Goal: Transaction & Acquisition: Purchase product/service

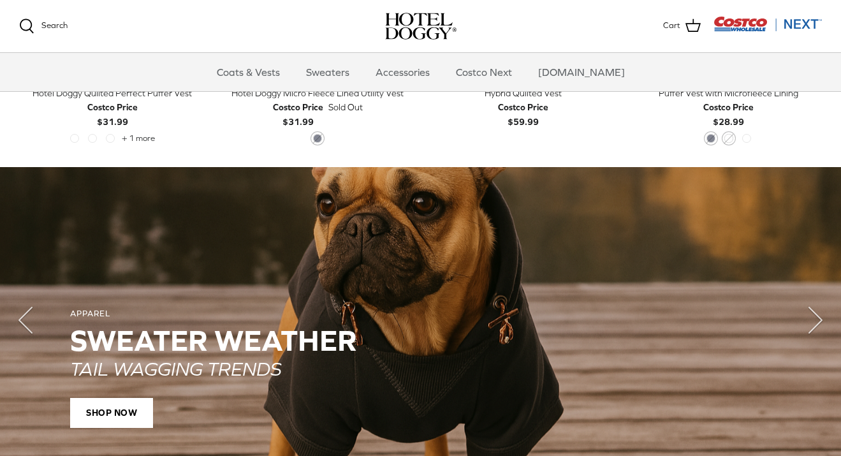
scroll to position [875, 0]
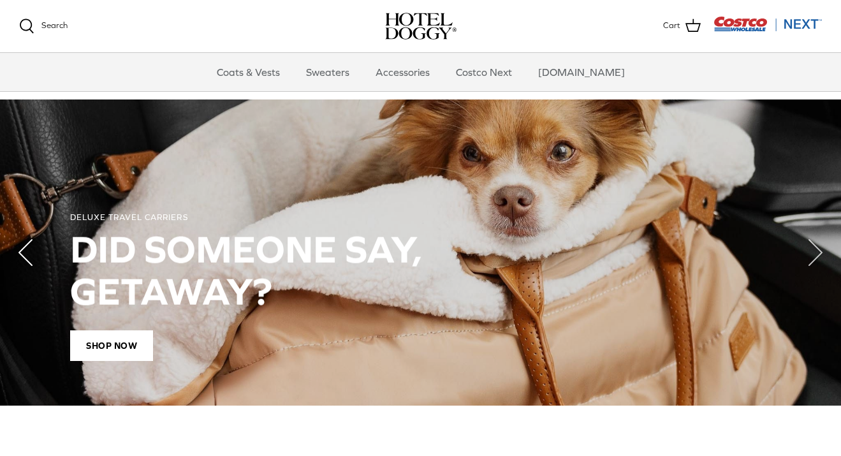
click at [34, 254] on icon "Left" at bounding box center [25, 252] width 51 height 51
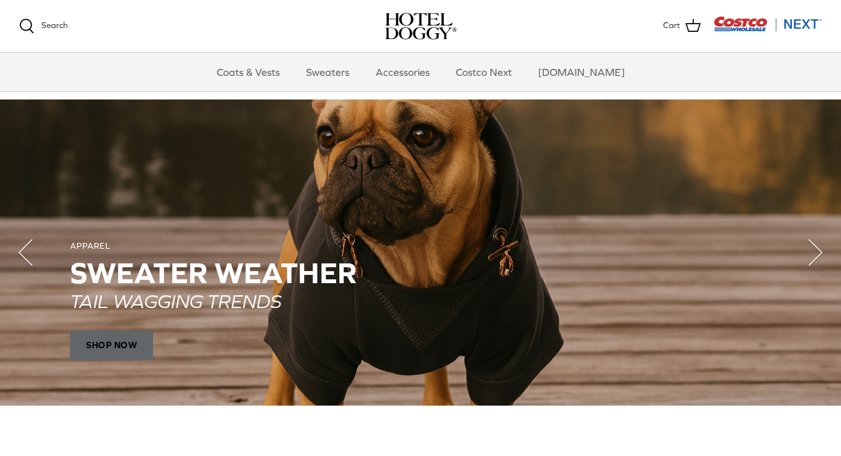
click at [103, 333] on span "SHOP NOW" at bounding box center [111, 345] width 83 height 31
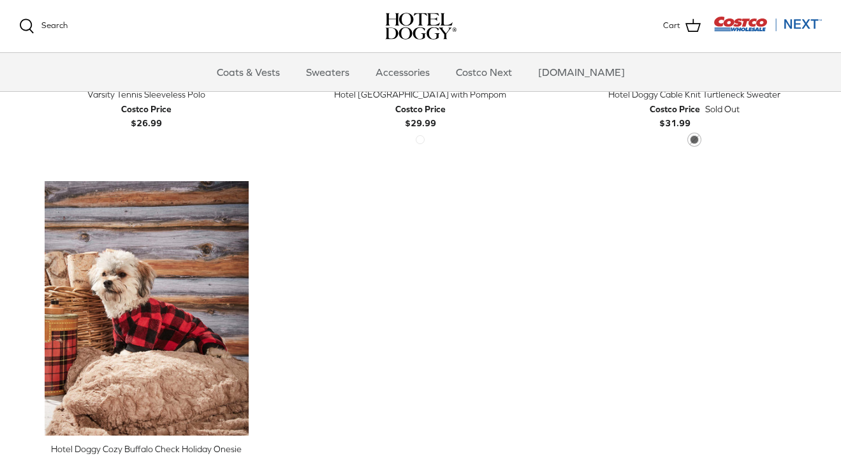
scroll to position [594, 0]
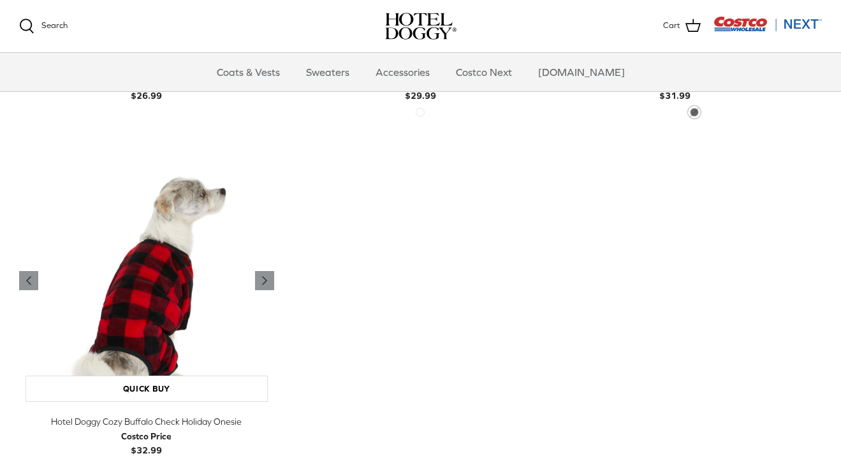
click at [179, 284] on img "Hotel Doggy Cozy Buffalo Check Holiday Onesie" at bounding box center [146, 281] width 255 height 255
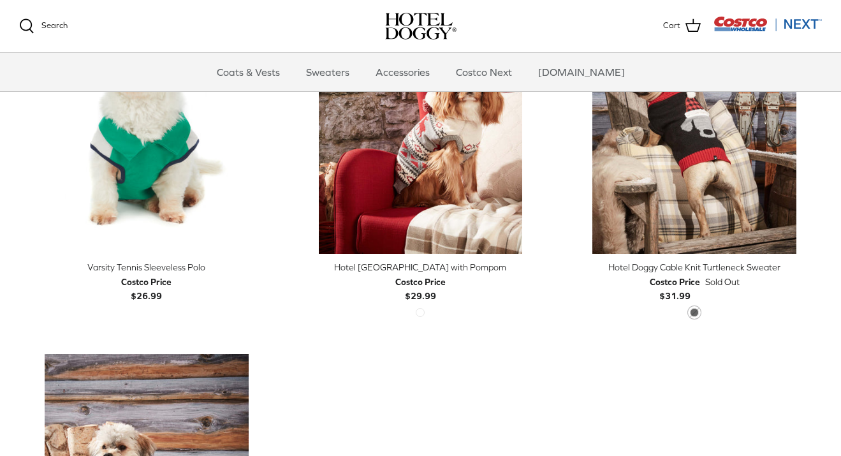
scroll to position [369, 0]
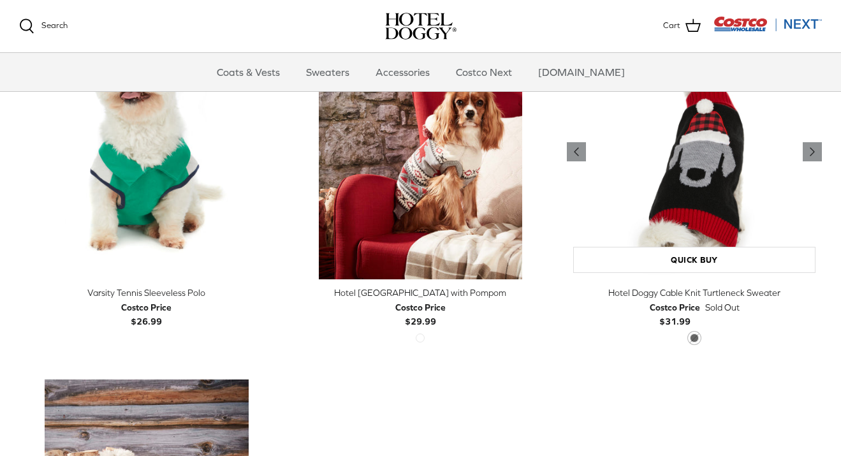
click at [712, 173] on img "Hotel Doggy Cable Knit Turtleneck Sweater" at bounding box center [694, 152] width 255 height 255
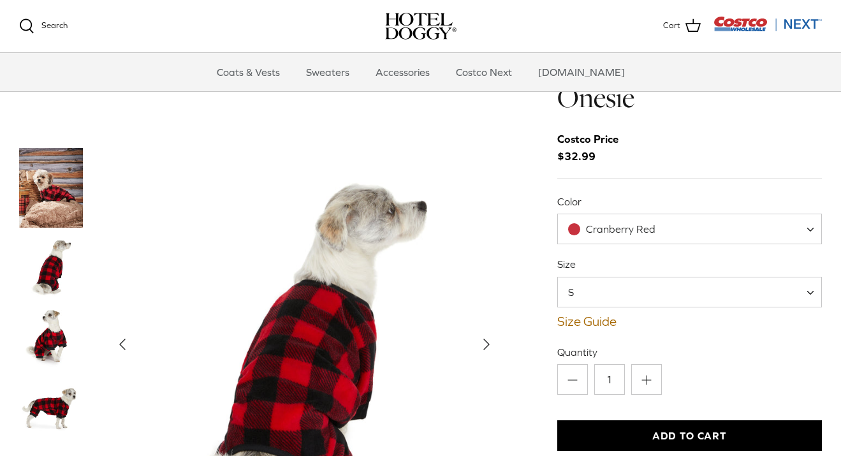
scroll to position [67, 0]
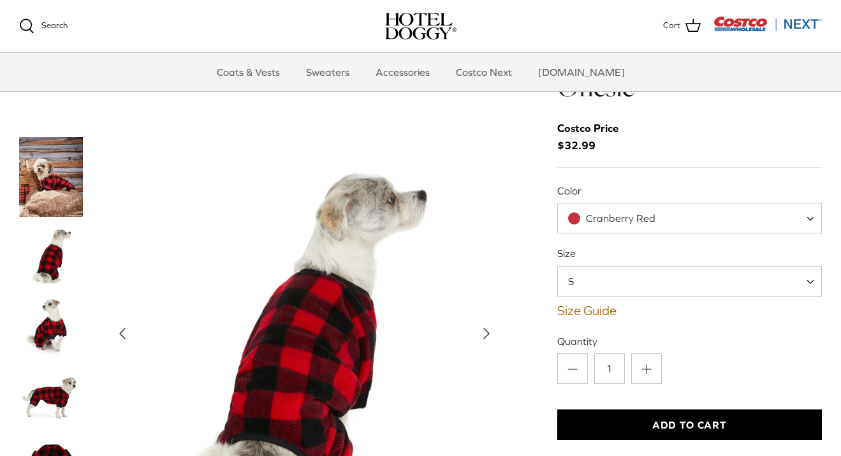
click at [476, 326] on icon "Right" at bounding box center [486, 333] width 20 height 20
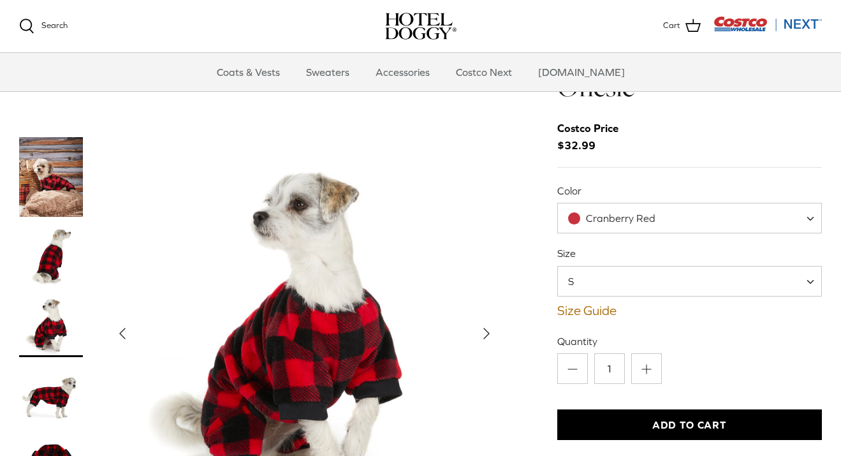
click at [476, 326] on icon "Right" at bounding box center [486, 333] width 20 height 20
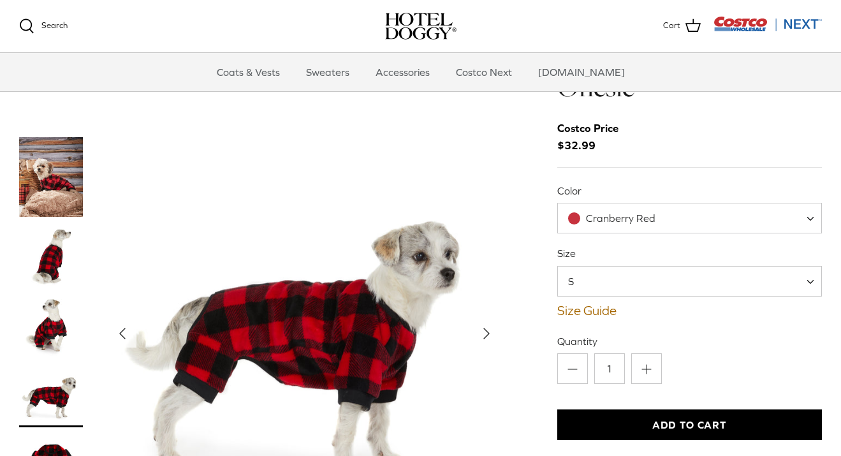
click at [476, 326] on icon "Right" at bounding box center [486, 333] width 20 height 20
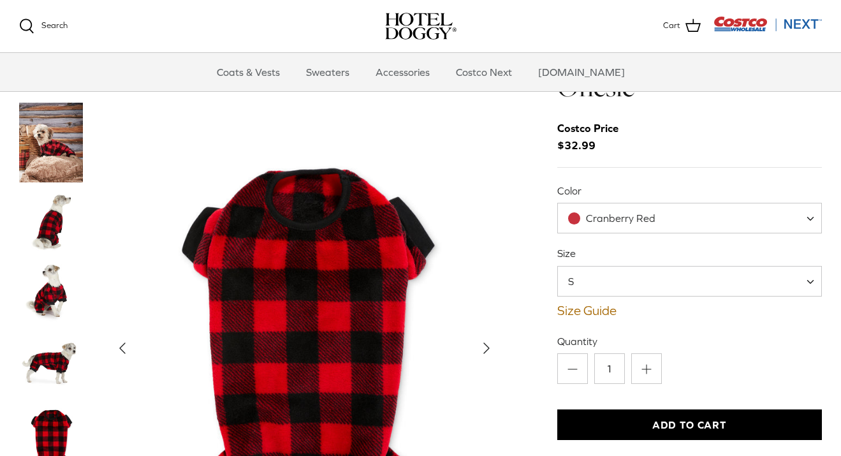
click at [476, 326] on img "Show Gallery" at bounding box center [304, 348] width 393 height 491
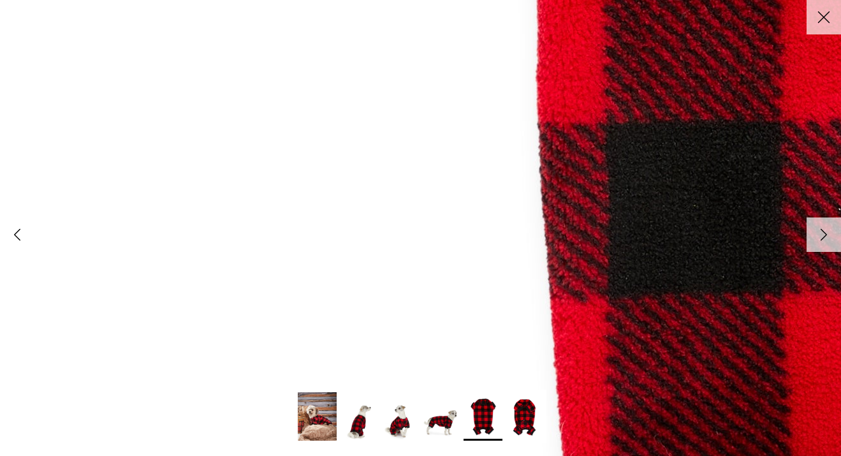
click at [13, 231] on icon "Left" at bounding box center [17, 235] width 22 height 22
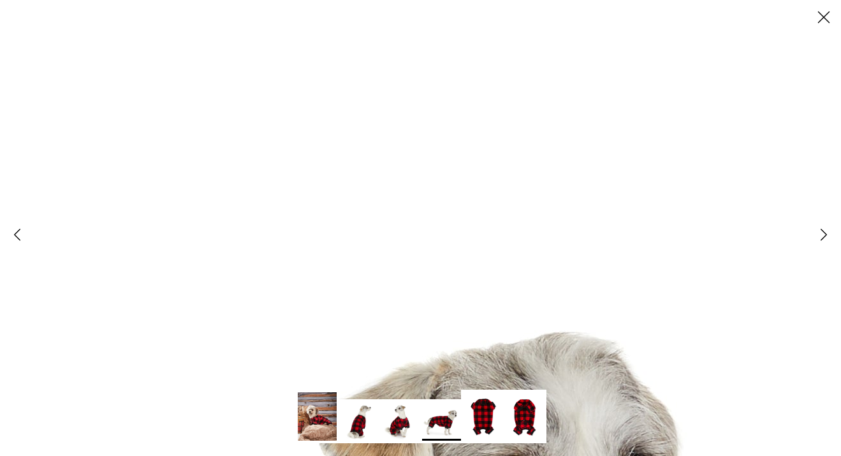
click at [829, 6] on icon "Close" at bounding box center [824, 17] width 22 height 22
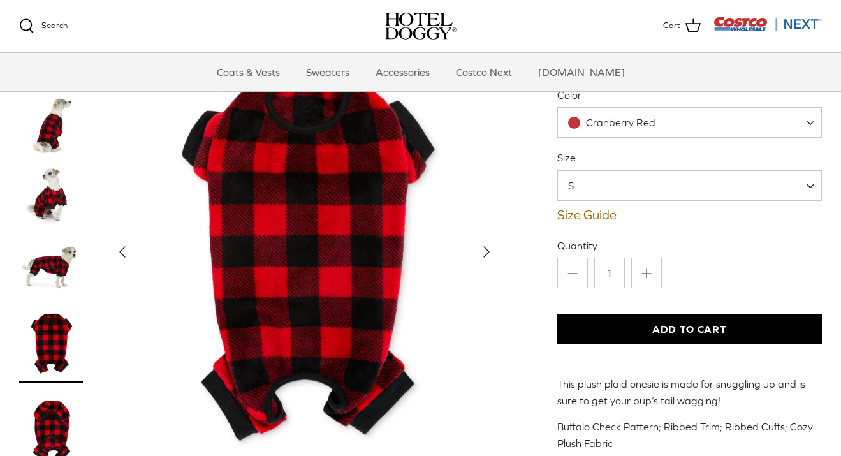
scroll to position [182, 0]
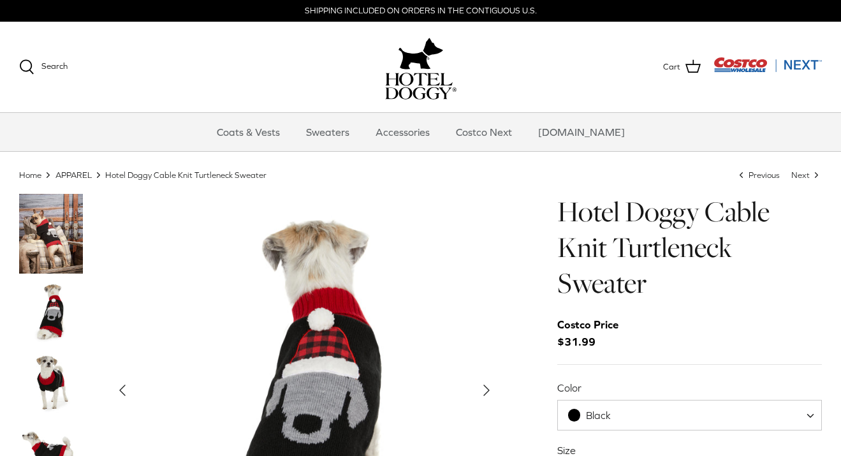
click at [52, 236] on img "Thumbnail Link" at bounding box center [51, 234] width 64 height 80
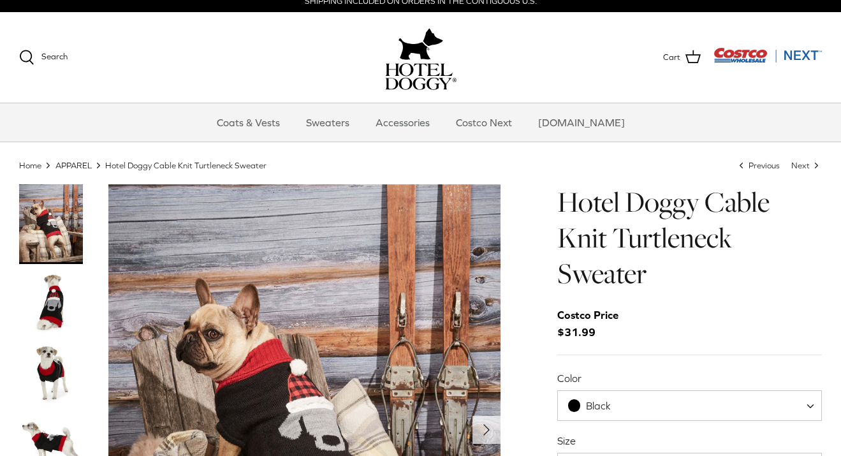
scroll to position [9, 0]
